Goal: Task Accomplishment & Management: Manage account settings

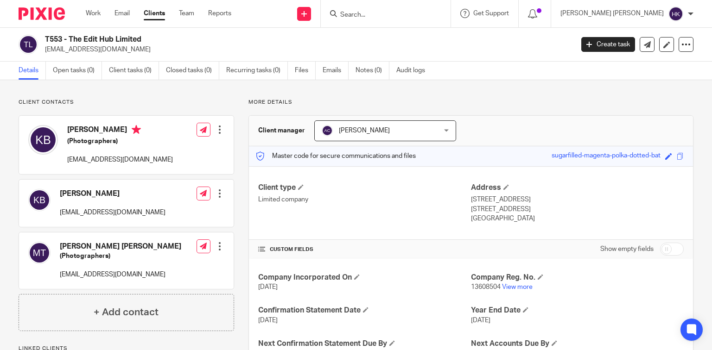
click at [447, 112] on div "More details Client manager Aman Chawla Aman Chawla Aman Chawla Amit Chawla Anj…" at bounding box center [463, 253] width 459 height 308
click at [493, 119] on div "Client manager Aman Chawla Aman Chawla Aman Chawla Amit Chawla Anjani Kumar Aye…" at bounding box center [471, 131] width 444 height 31
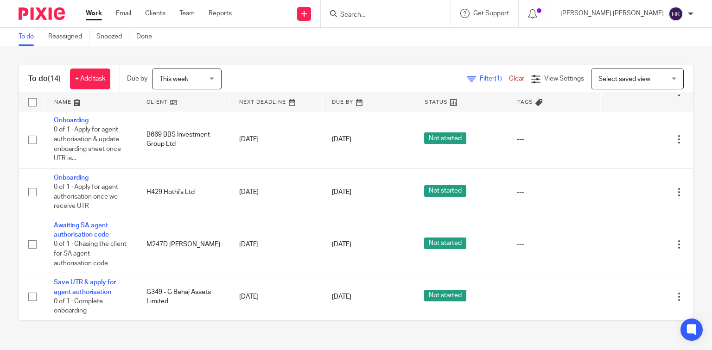
scroll to position [464, 0]
click at [183, 80] on span "This week" at bounding box center [173, 79] width 29 height 6
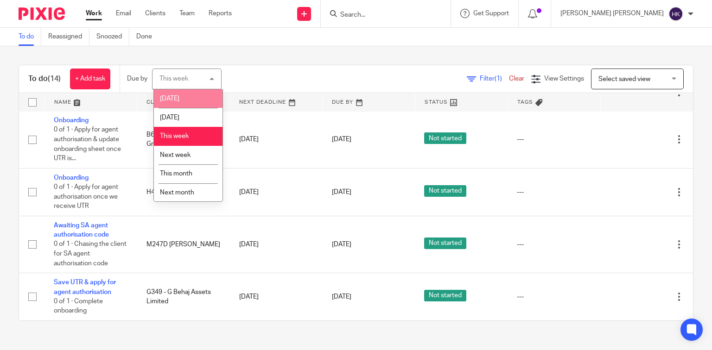
click at [182, 98] on li "[DATE]" at bounding box center [188, 98] width 69 height 19
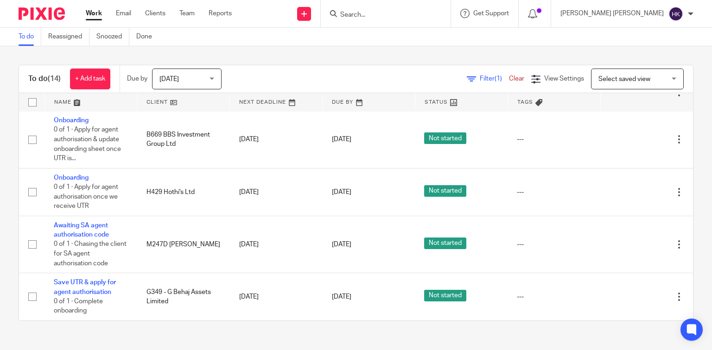
click at [180, 82] on span "[DATE]" at bounding box center [183, 78] width 49 height 19
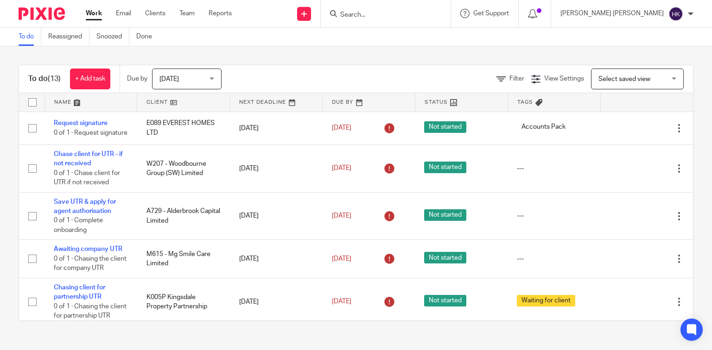
click at [172, 83] on span "Today" at bounding box center [183, 78] width 49 height 19
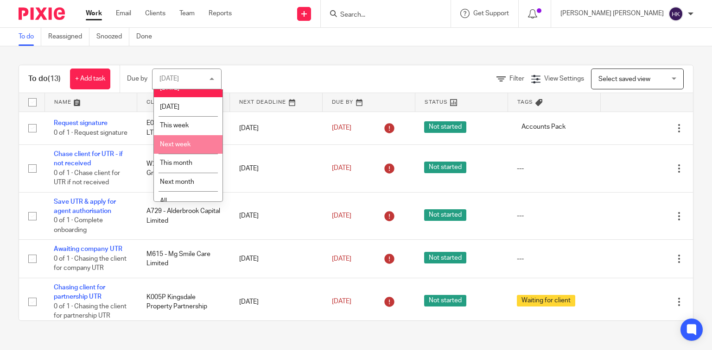
scroll to position [21, 0]
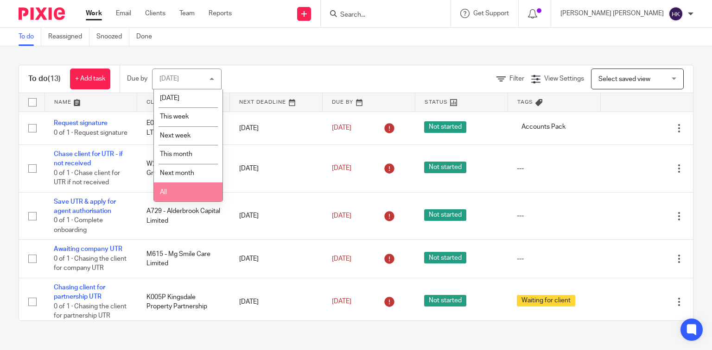
click at [168, 198] on li "All" at bounding box center [188, 192] width 69 height 19
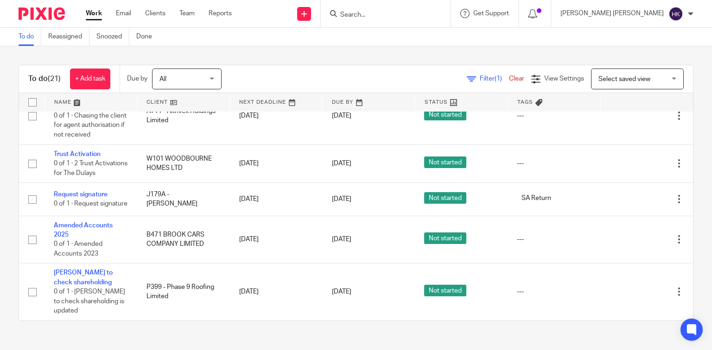
scroll to position [838, 0]
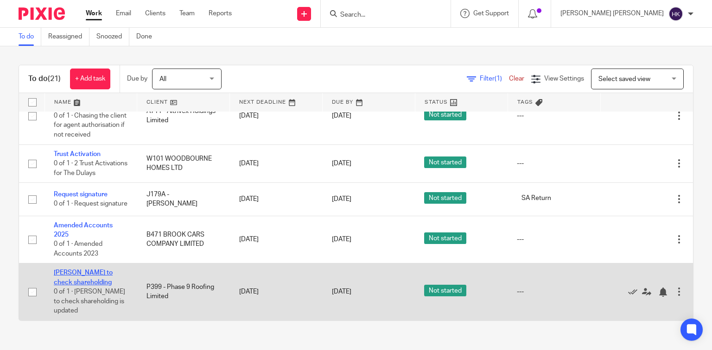
click at [71, 284] on link "[PERSON_NAME] to check shareholding" at bounding box center [83, 278] width 59 height 16
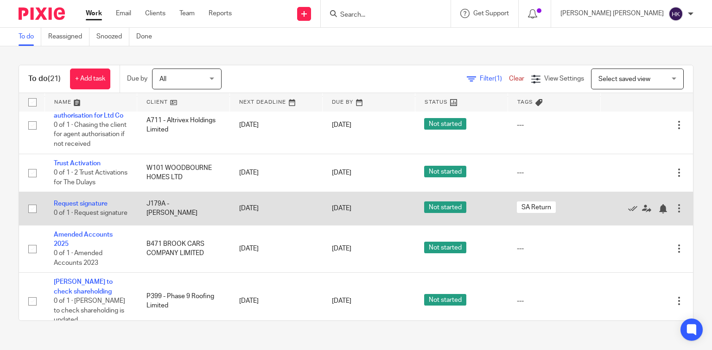
scroll to position [838, 0]
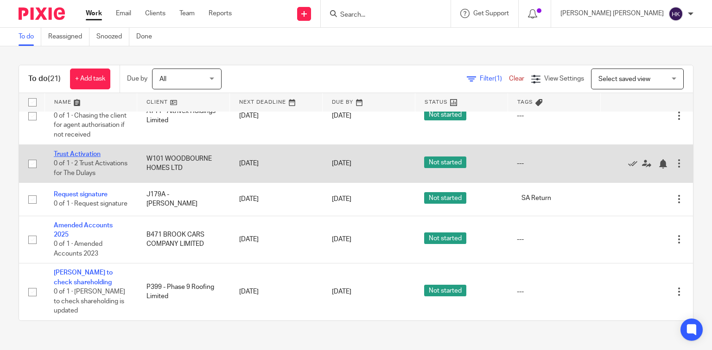
click at [76, 151] on link "Trust Activation" at bounding box center [77, 154] width 47 height 6
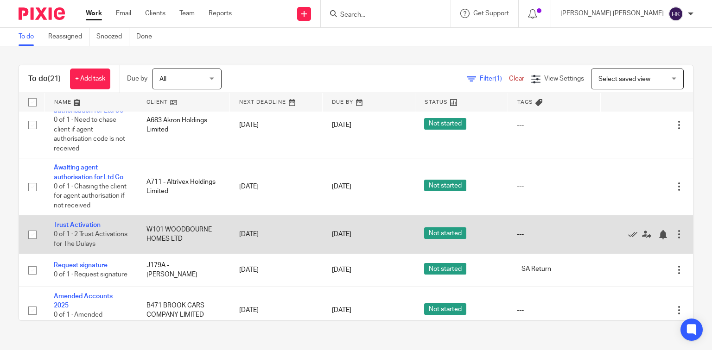
scroll to position [838, 0]
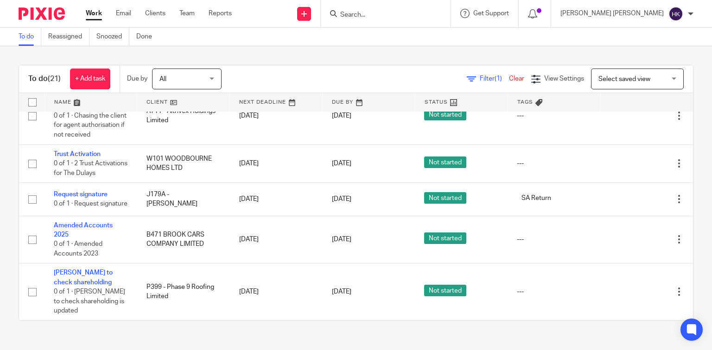
click at [47, 14] on img at bounding box center [42, 13] width 46 height 13
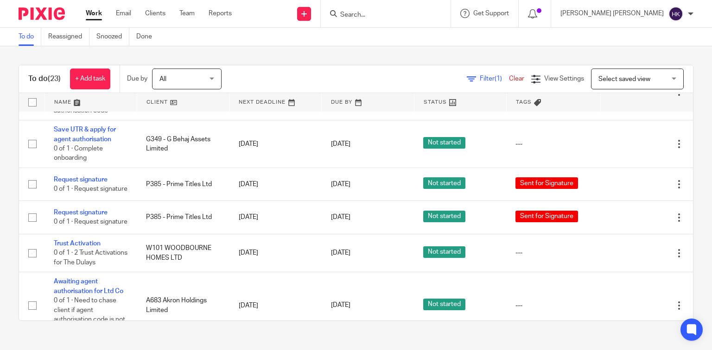
scroll to position [593, 0]
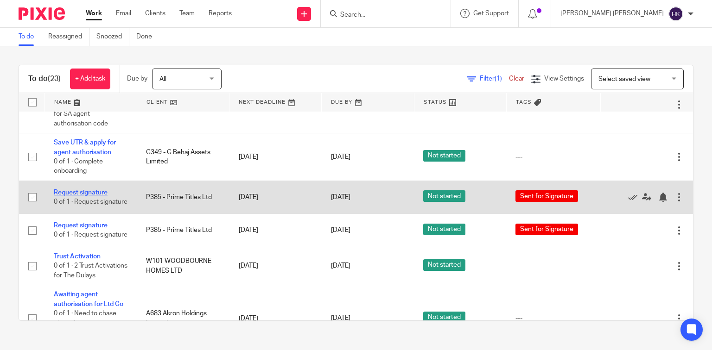
click at [100, 196] on link "Request signature" at bounding box center [81, 193] width 54 height 6
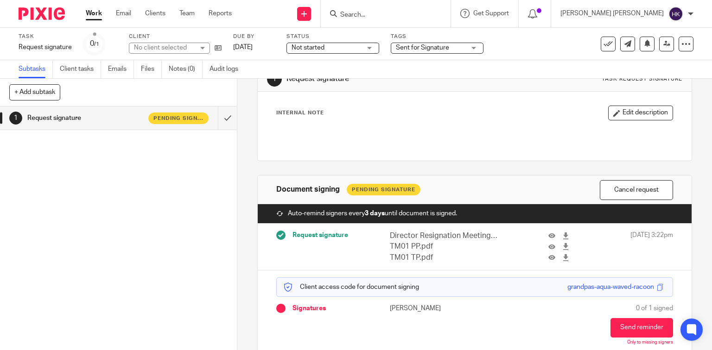
scroll to position [70, 0]
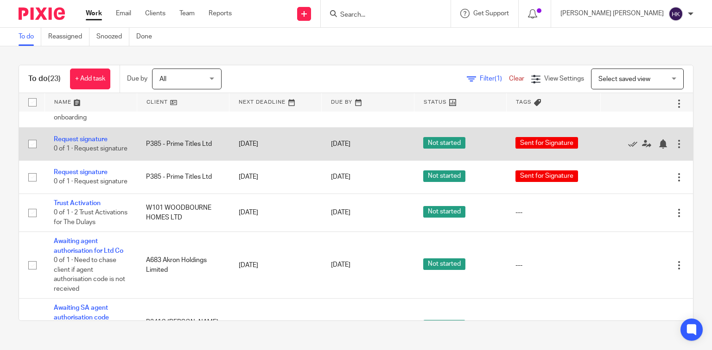
scroll to position [630, 0]
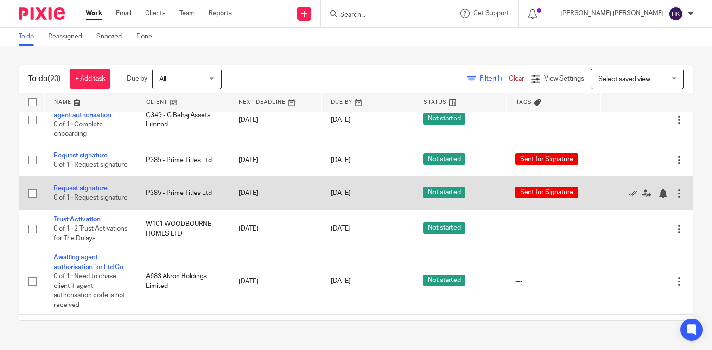
click at [83, 192] on link "Request signature" at bounding box center [81, 188] width 54 height 6
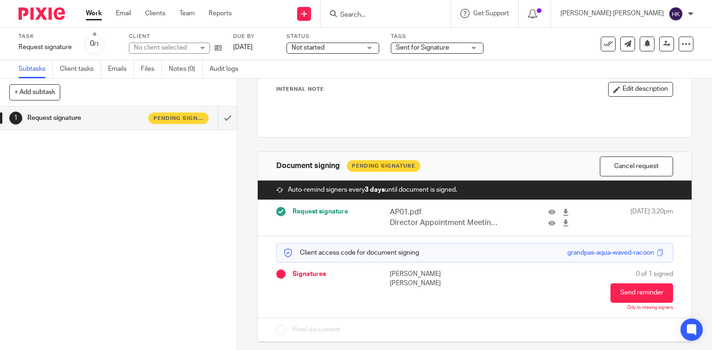
scroll to position [59, 0]
